Goal: Information Seeking & Learning: Learn about a topic

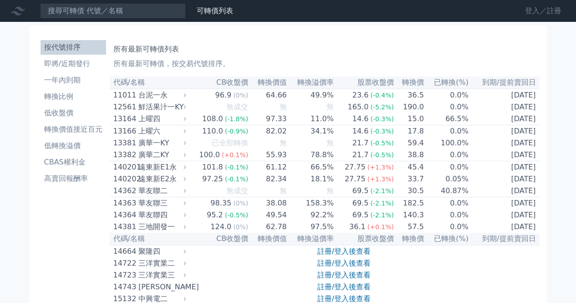
click at [542, 7] on link "登入／註冊" at bounding box center [543, 11] width 51 height 15
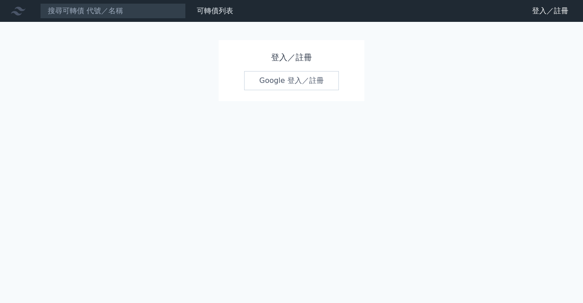
click at [276, 80] on link "Google 登入／註冊" at bounding box center [291, 80] width 95 height 19
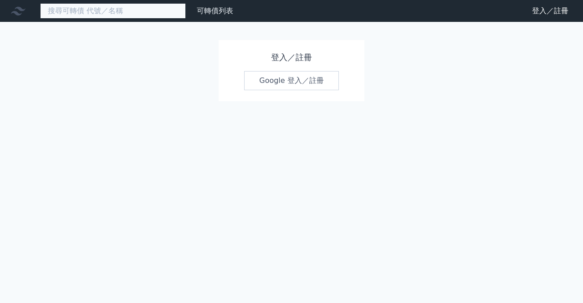
click at [77, 10] on input at bounding box center [113, 10] width 146 height 15
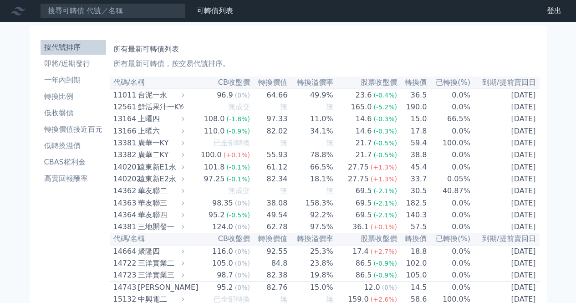
click at [75, 7] on input at bounding box center [113, 10] width 146 height 15
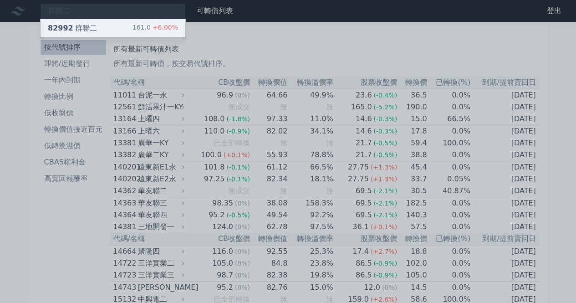
type input "群聯二"
click at [93, 30] on div "82992 群聯二" at bounding box center [72, 28] width 49 height 11
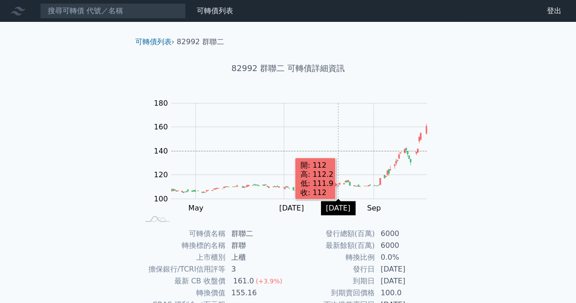
scroll to position [118, 0]
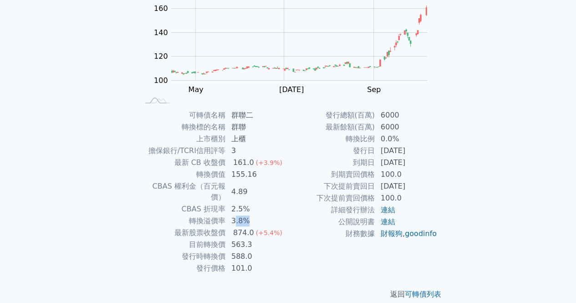
drag, startPoint x: 254, startPoint y: 208, endPoint x: 234, endPoint y: 208, distance: 19.6
click at [234, 215] on td "3.8%" at bounding box center [257, 221] width 62 height 12
click at [285, 190] on td "4.89" at bounding box center [257, 191] width 62 height 23
